Goal: Task Accomplishment & Management: Use online tool/utility

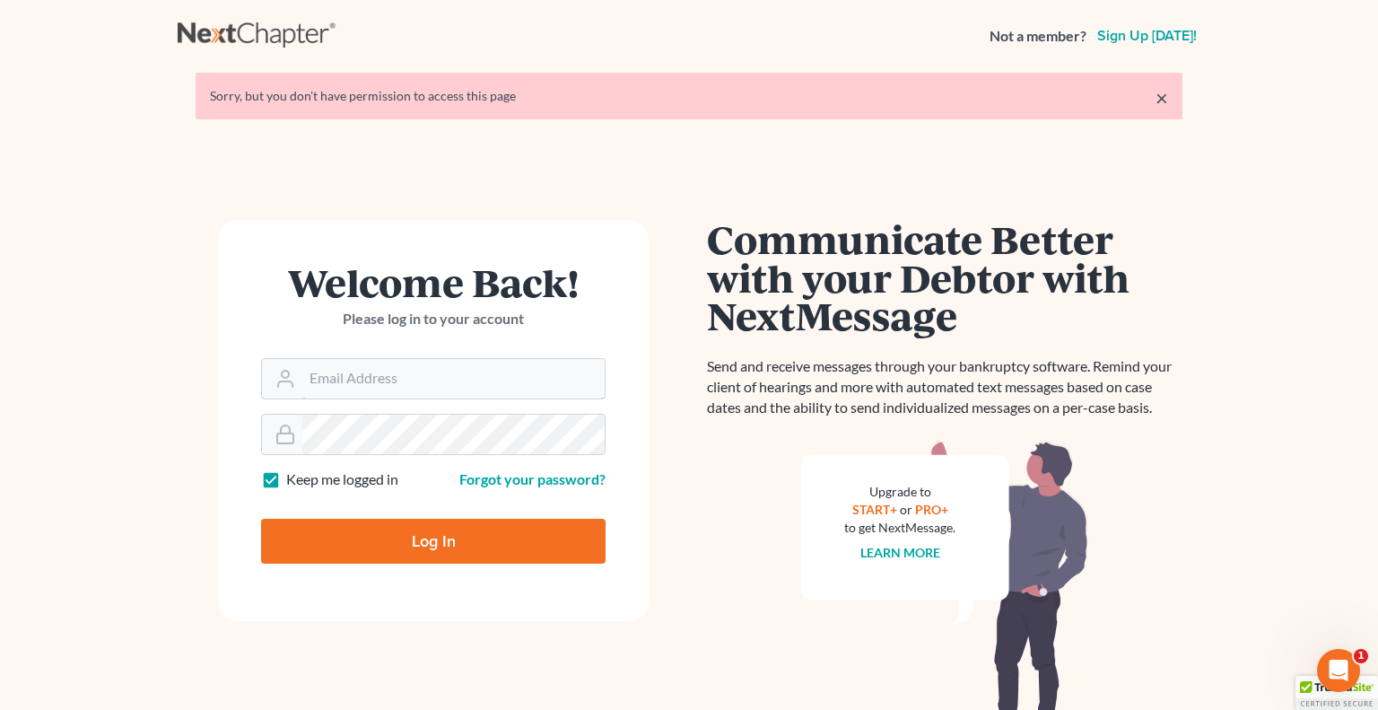
type input "[EMAIL_ADDRESS][DOMAIN_NAME]"
click at [435, 530] on input "Log In" at bounding box center [433, 541] width 345 height 45
type input "Thinking..."
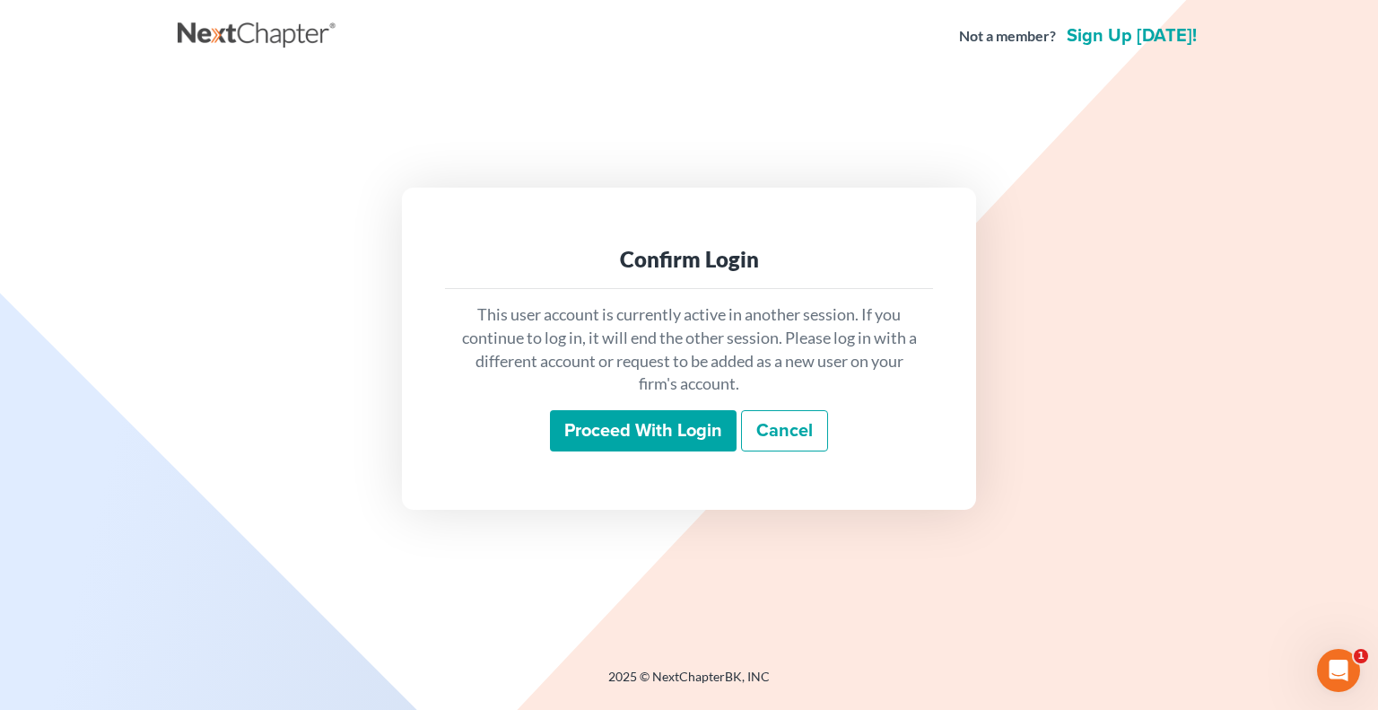
drag, startPoint x: 615, startPoint y: 389, endPoint x: 610, endPoint y: 430, distance: 40.6
click at [610, 430] on div "This user account is currently active in another session. If you continue to lo…" at bounding box center [689, 377] width 488 height 177
click at [610, 430] on input "Proceed with login" at bounding box center [643, 430] width 187 height 41
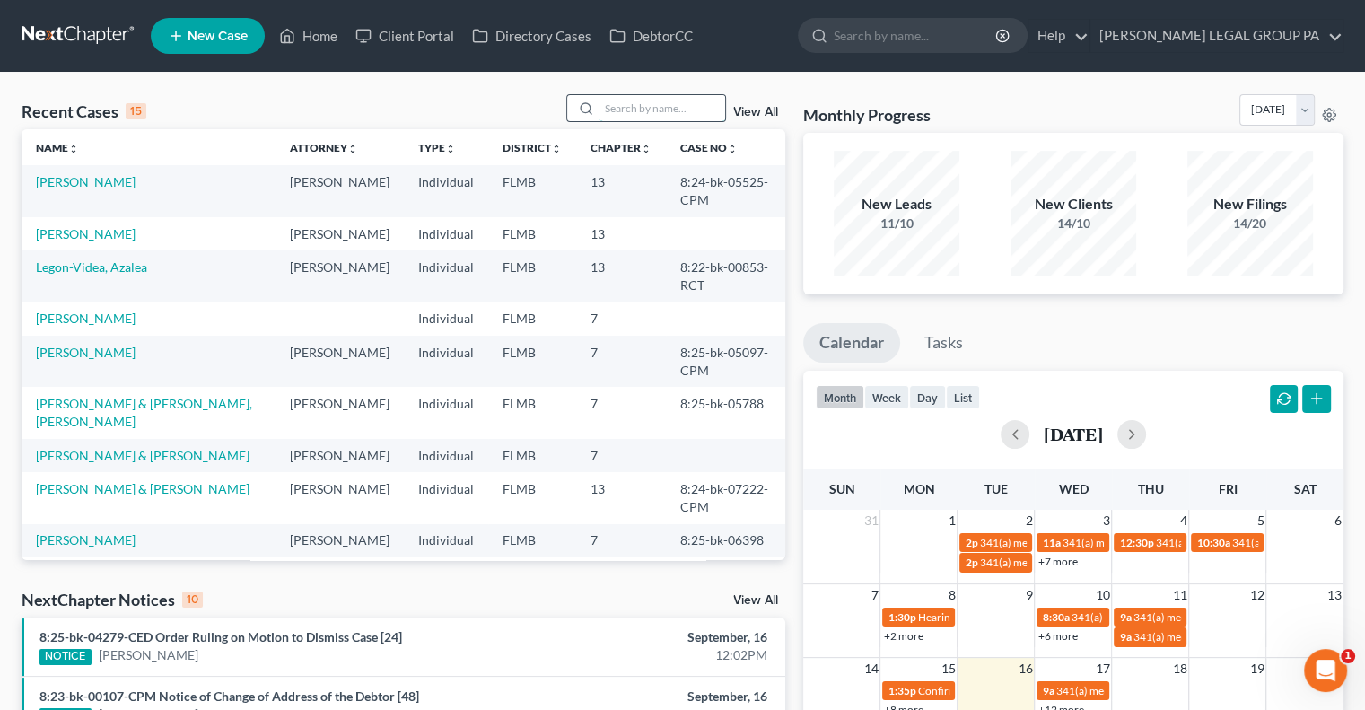
click at [628, 104] on input "search" at bounding box center [662, 108] width 126 height 26
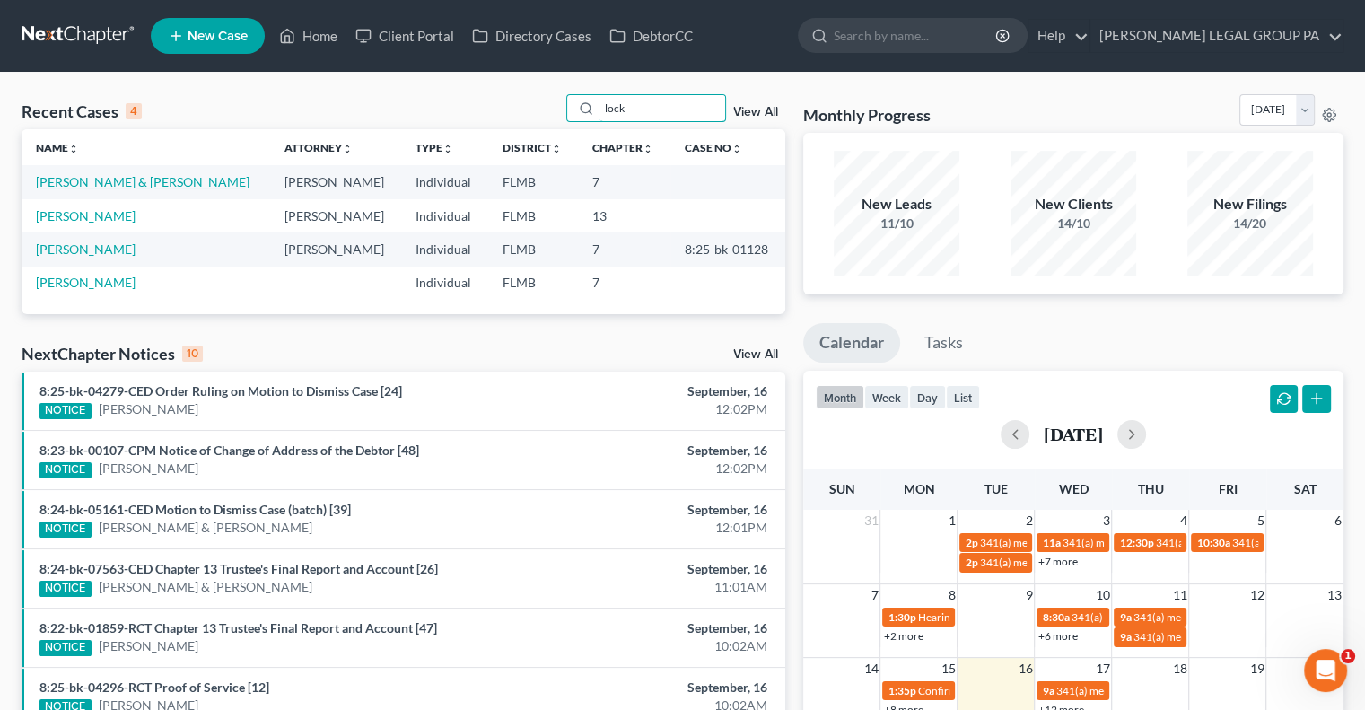
type input "lock"
click at [123, 177] on link "Lockward, Ronald & Theresa" at bounding box center [143, 181] width 214 height 15
